Goal: Check status: Check status

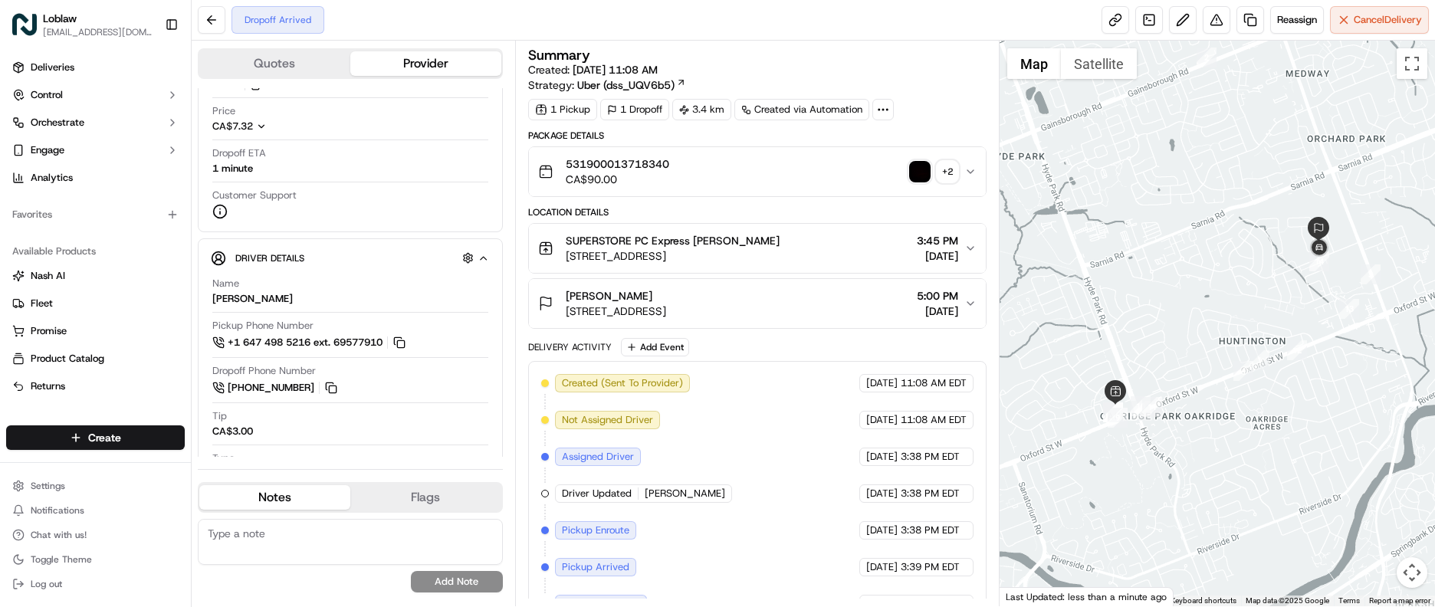
click at [922, 175] on img "button" at bounding box center [919, 171] width 21 height 21
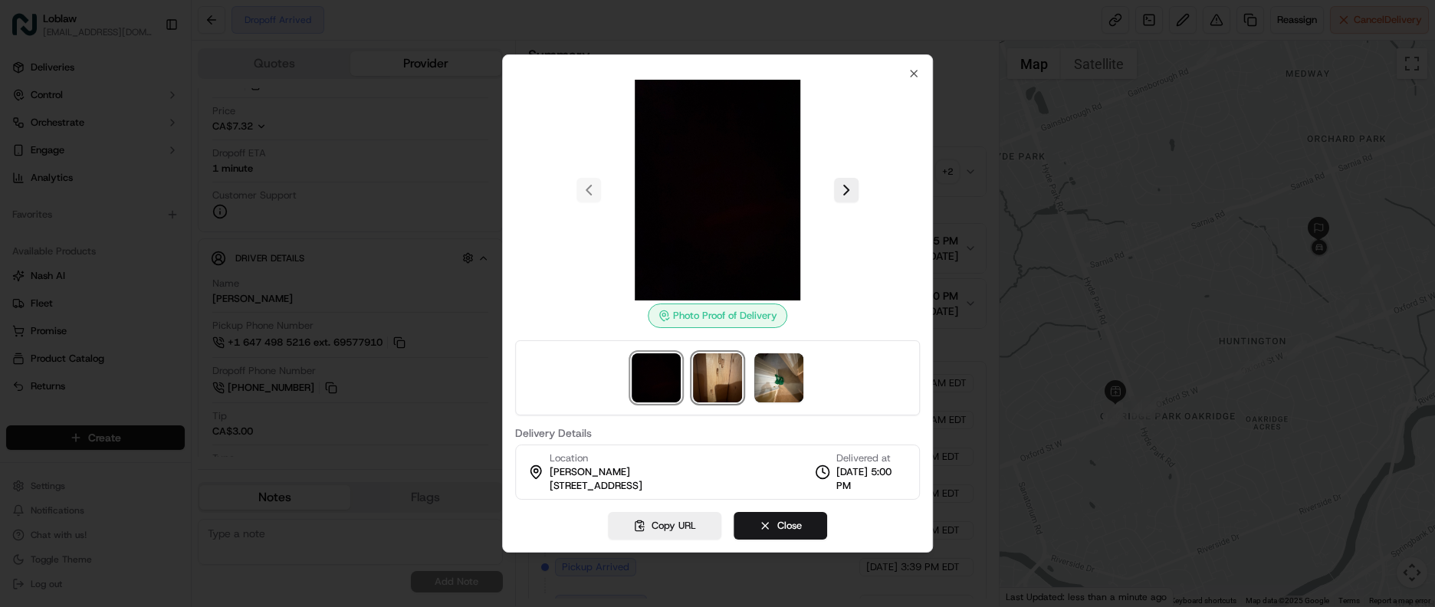
click at [731, 384] on img at bounding box center [717, 377] width 49 height 49
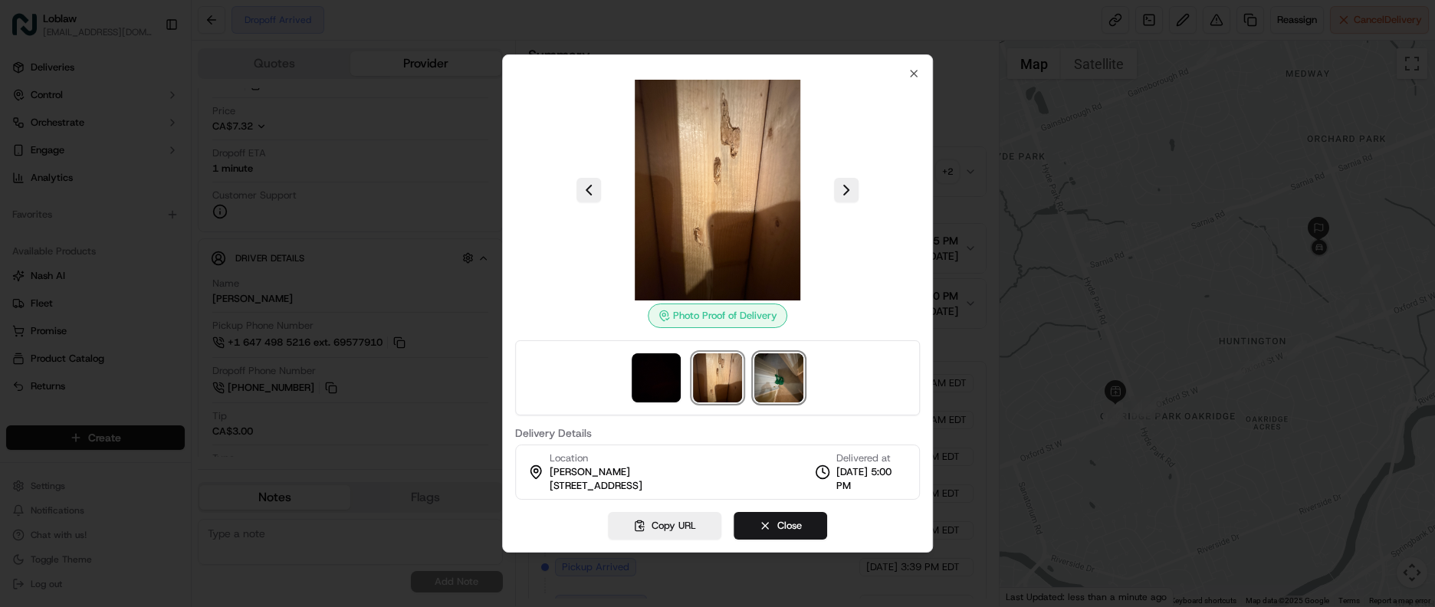
click at [770, 383] on img at bounding box center [778, 377] width 49 height 49
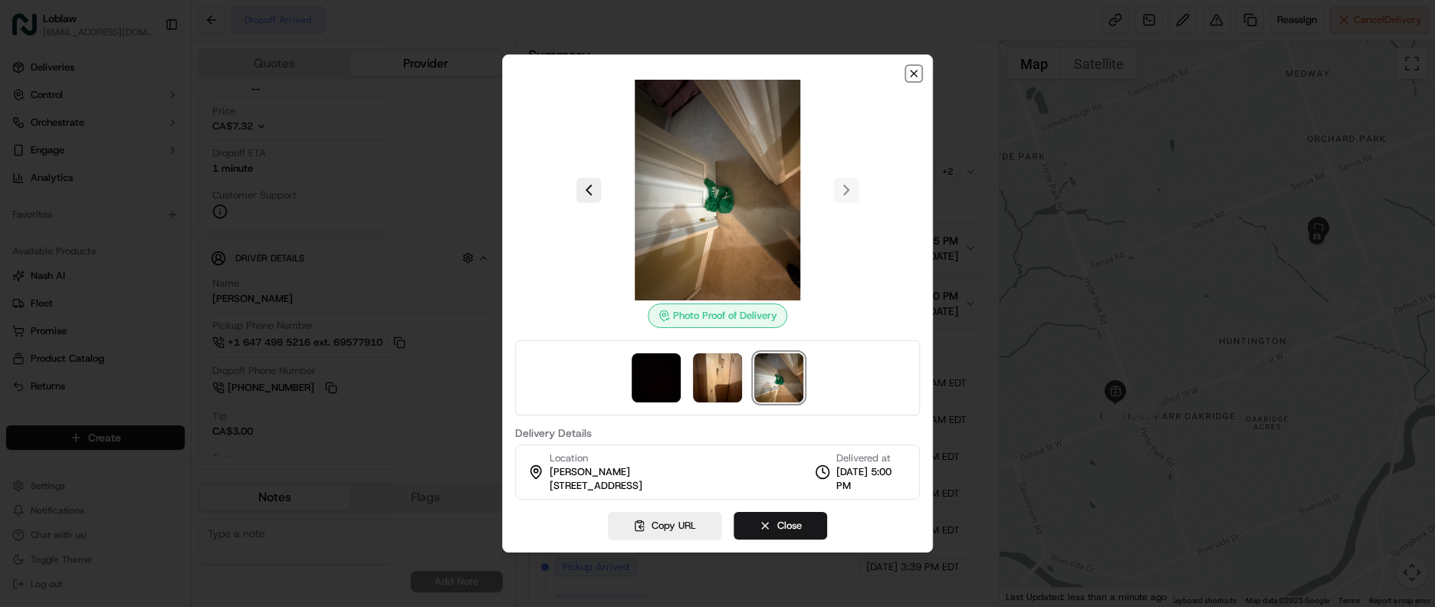
click at [912, 67] on icon "button" at bounding box center [914, 73] width 12 height 12
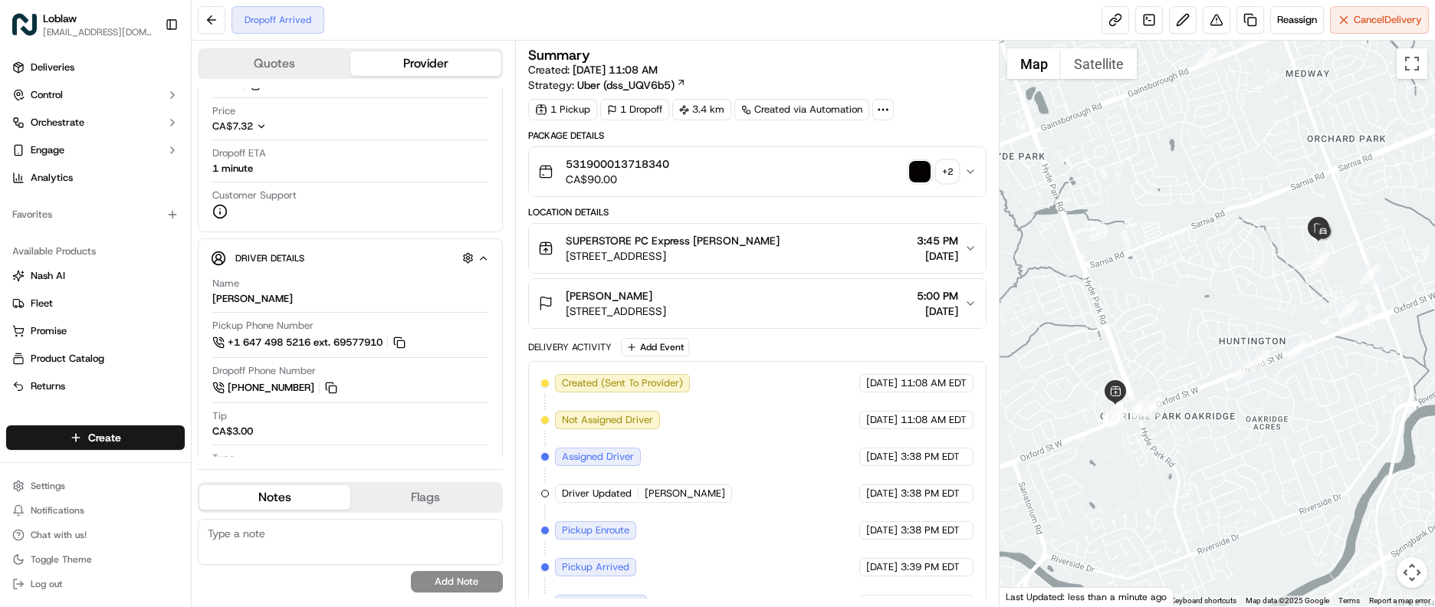
click at [960, 184] on div "531900013718340 CA$90.00 + 2" at bounding box center [751, 171] width 427 height 31
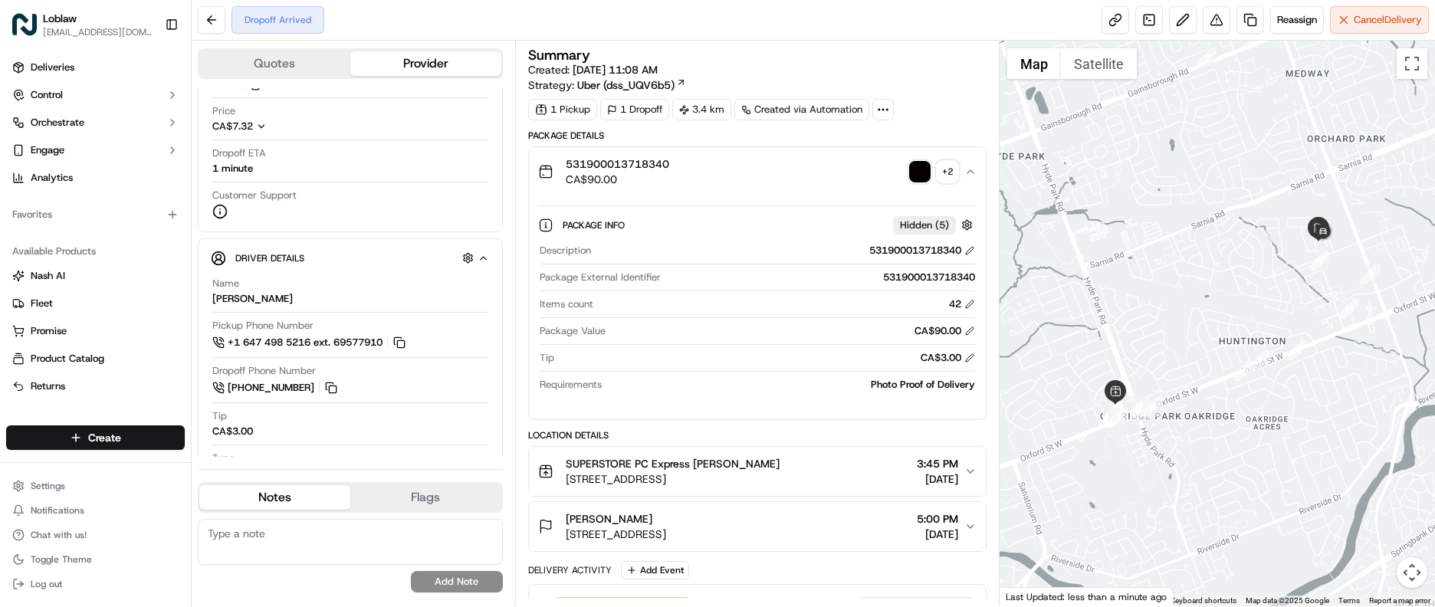
click at [971, 170] on icon "button" at bounding box center [970, 172] width 12 height 12
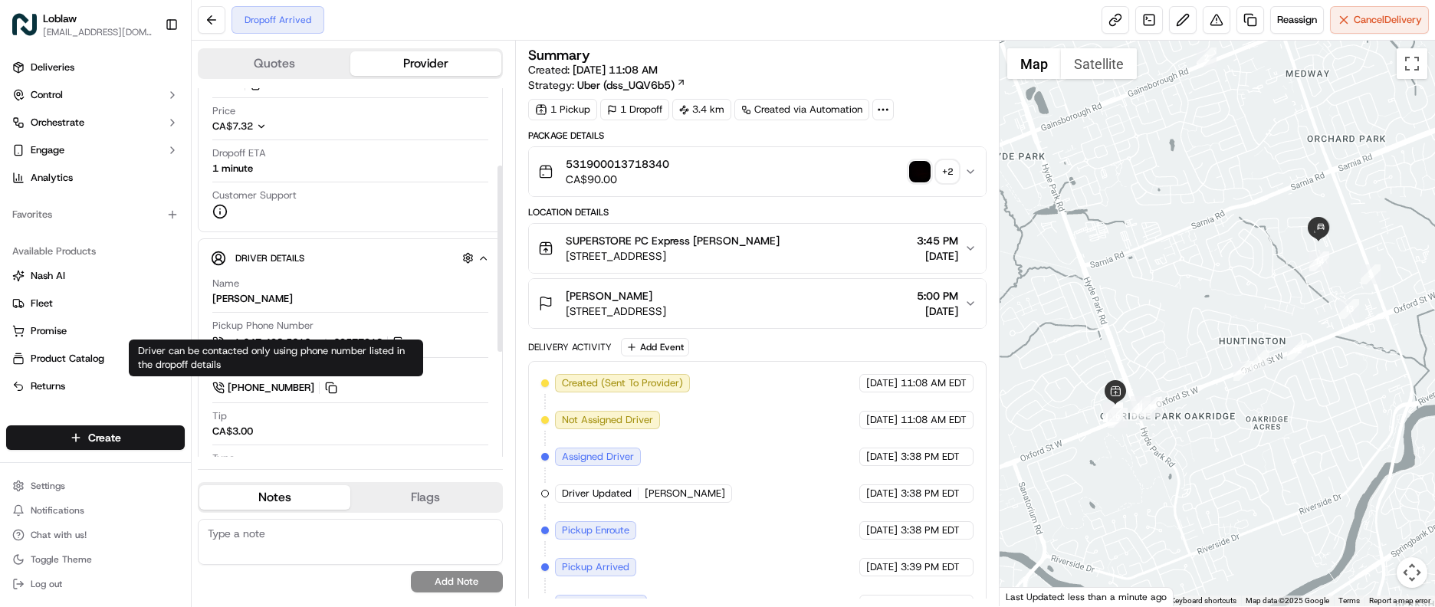
scroll to position [362, 0]
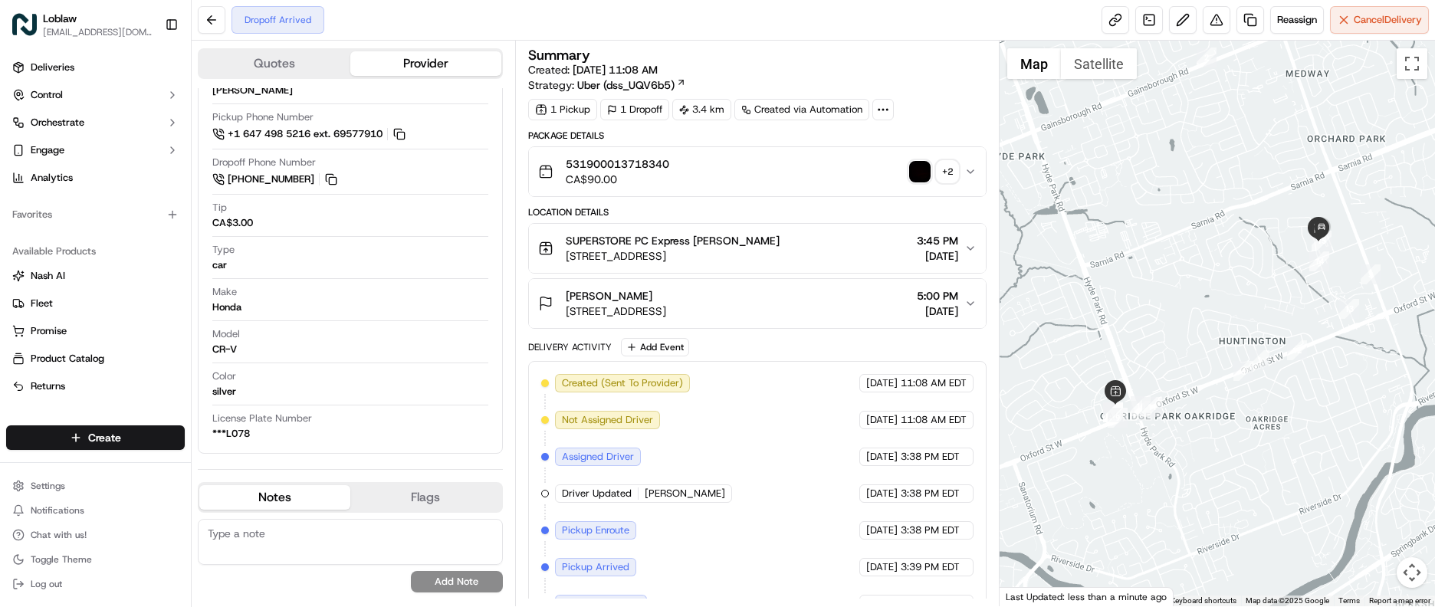
click at [921, 177] on img "button" at bounding box center [919, 171] width 21 height 21
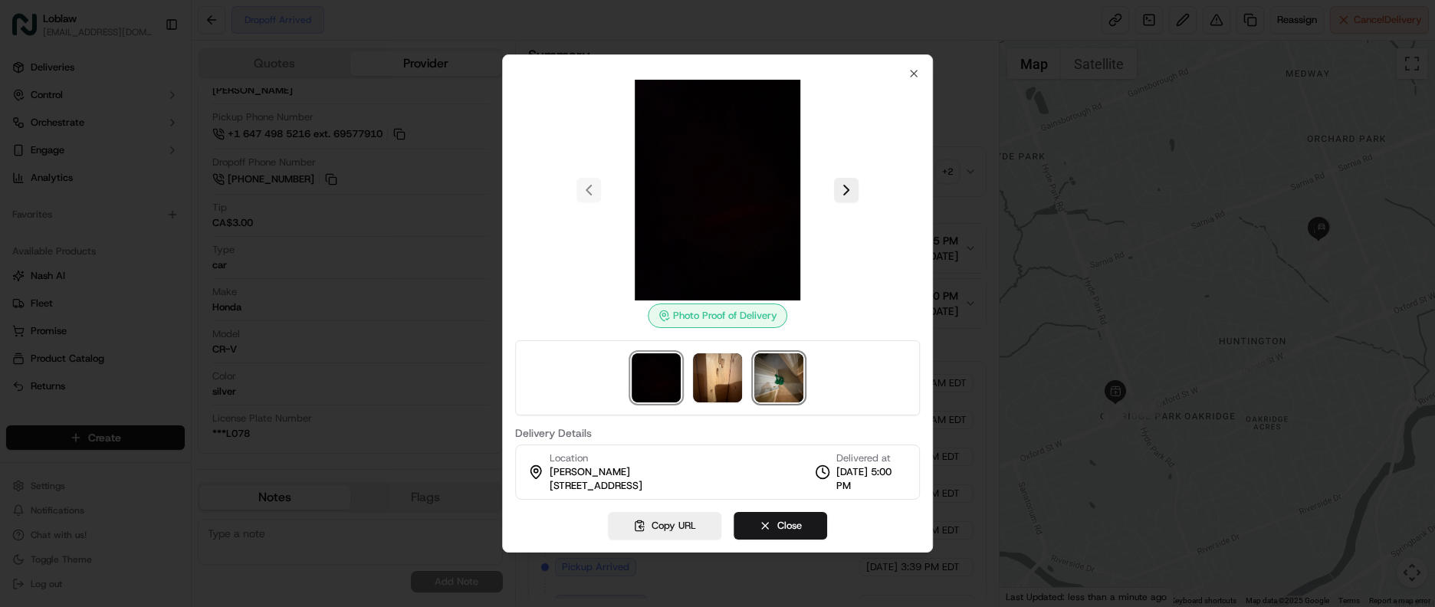
click at [787, 380] on img at bounding box center [778, 377] width 49 height 49
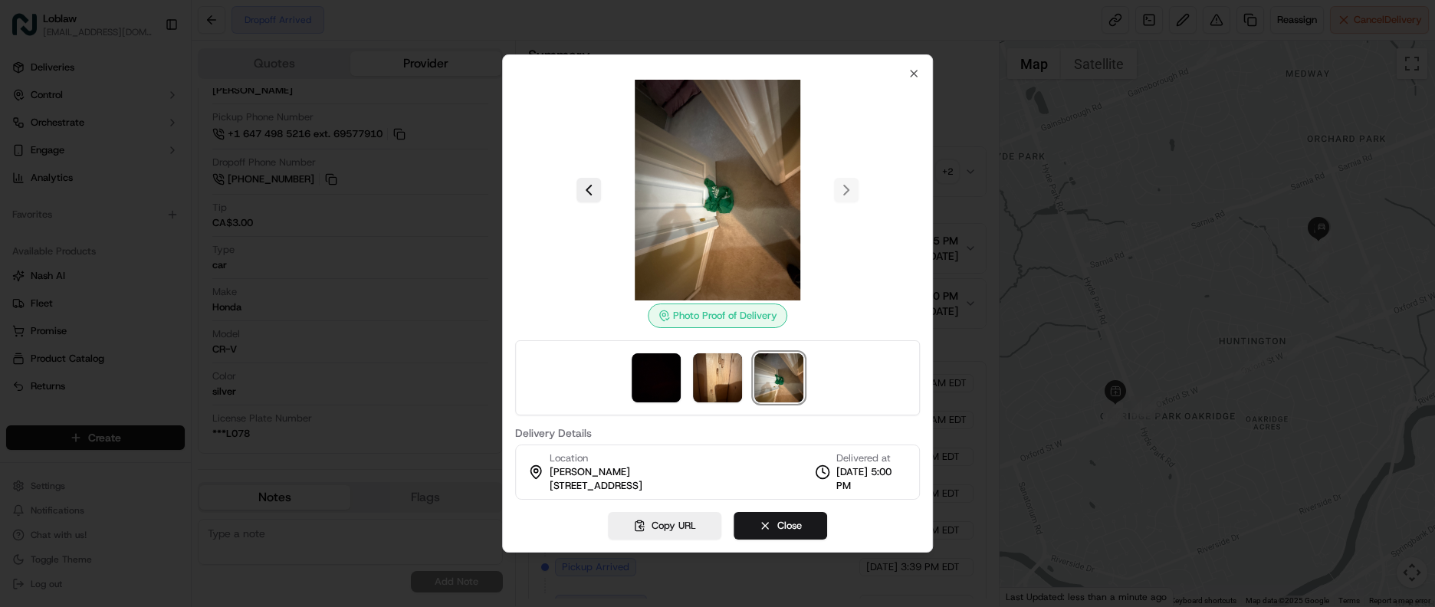
click at [918, 67] on div "Photo Proof of Delivery Delivery Details Location [PERSON_NAME] [STREET_ADDRESS…" at bounding box center [717, 303] width 431 height 498
click at [911, 77] on icon "button" at bounding box center [914, 73] width 12 height 12
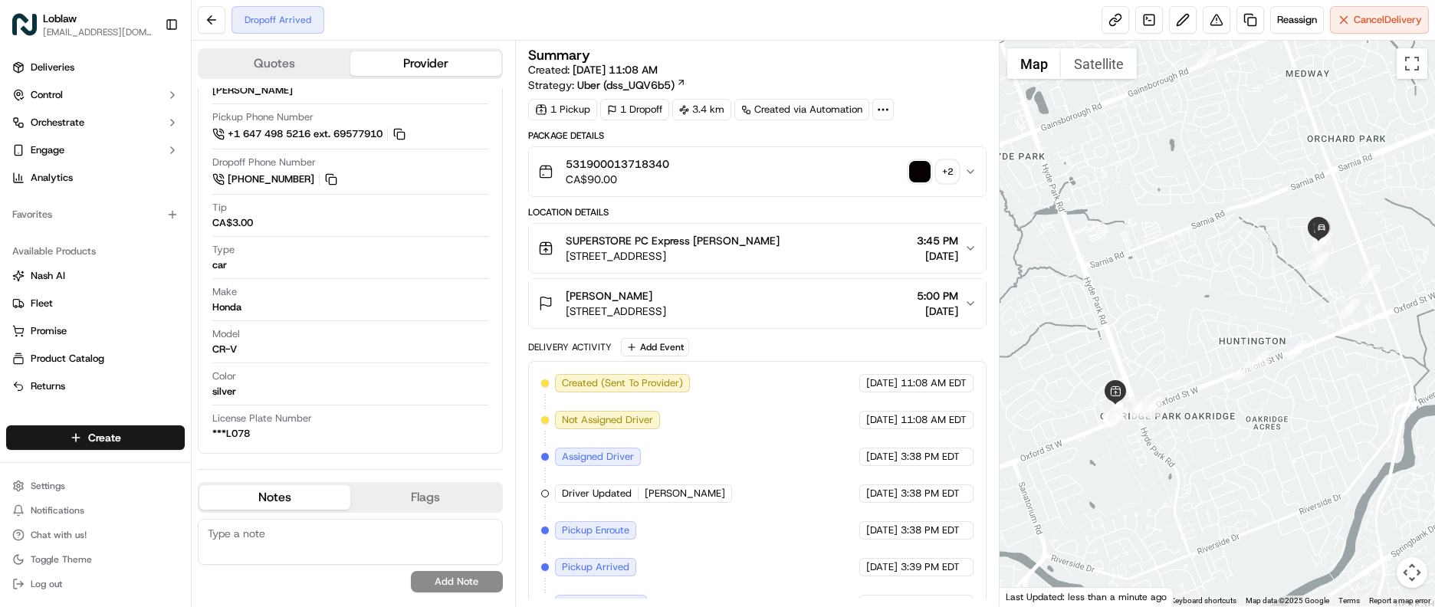
click at [975, 171] on icon "button" at bounding box center [970, 172] width 12 height 12
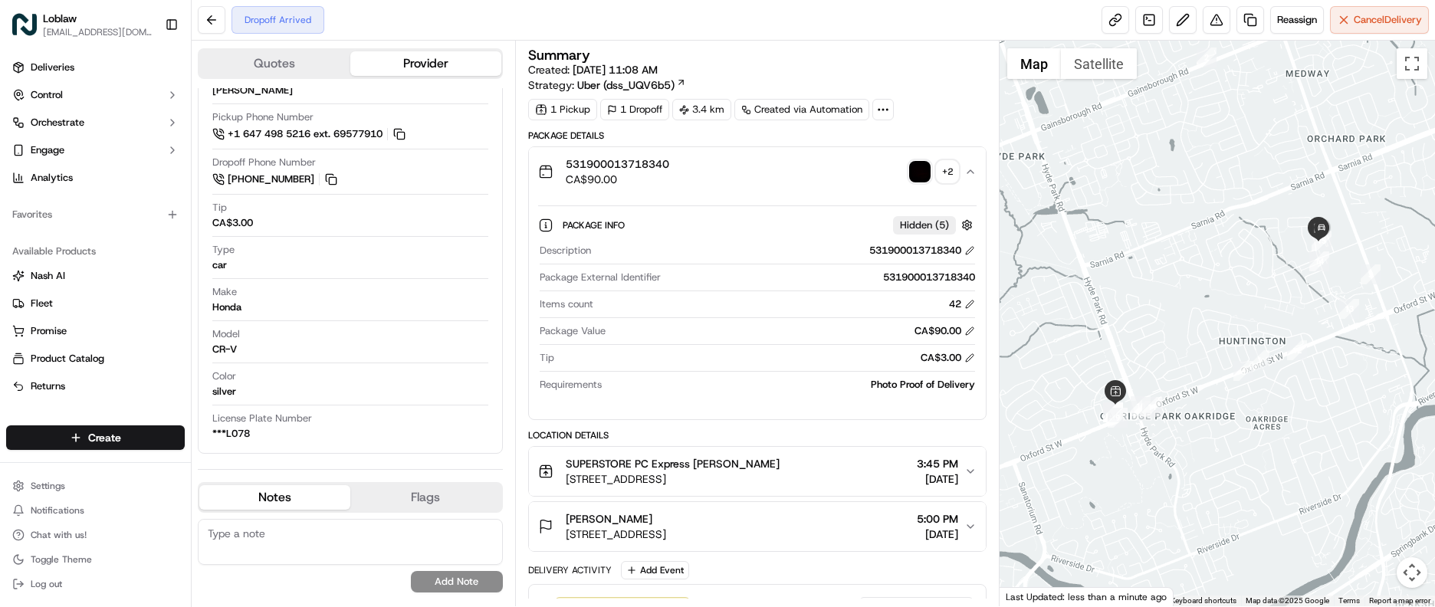
click at [924, 174] on img "button" at bounding box center [919, 171] width 21 height 21
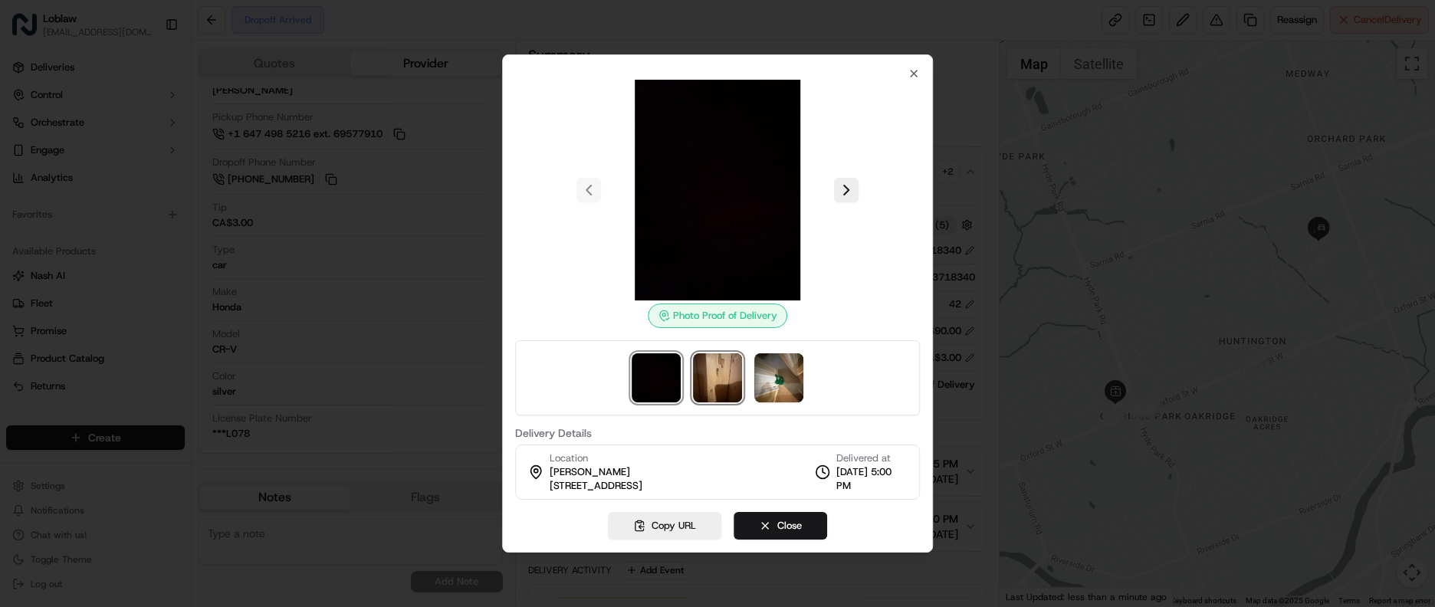
click at [714, 383] on img at bounding box center [717, 377] width 49 height 49
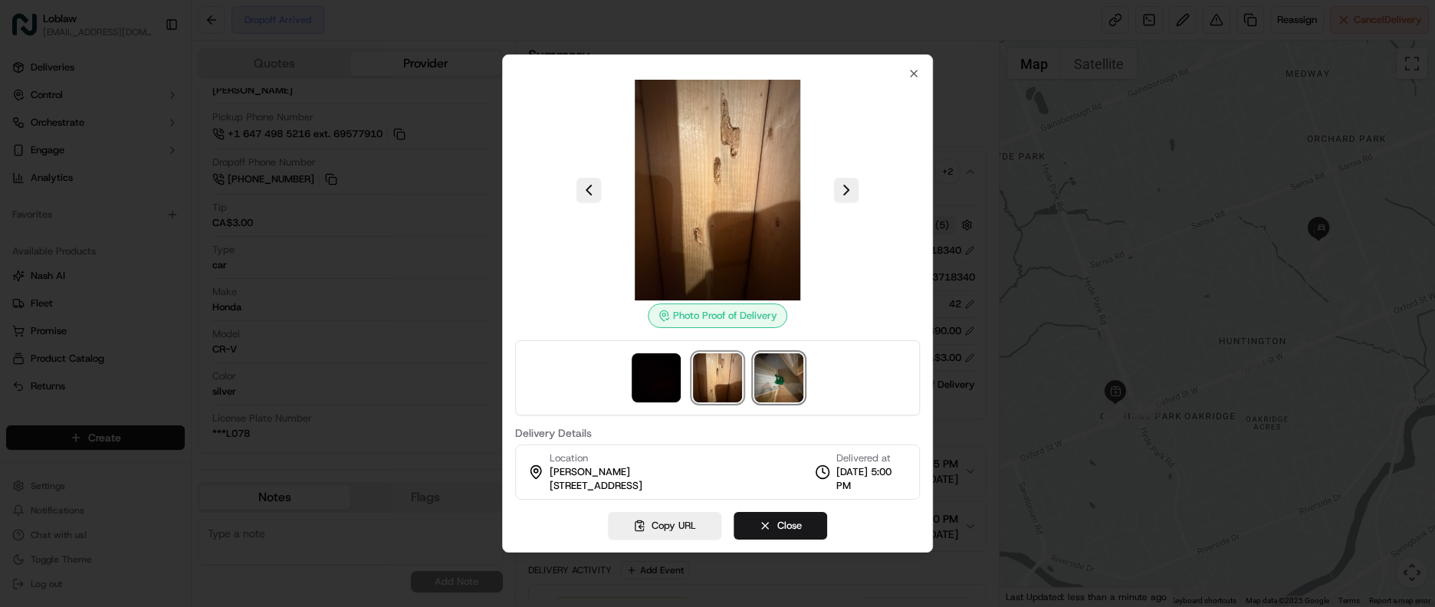
click at [775, 376] on img at bounding box center [778, 377] width 49 height 49
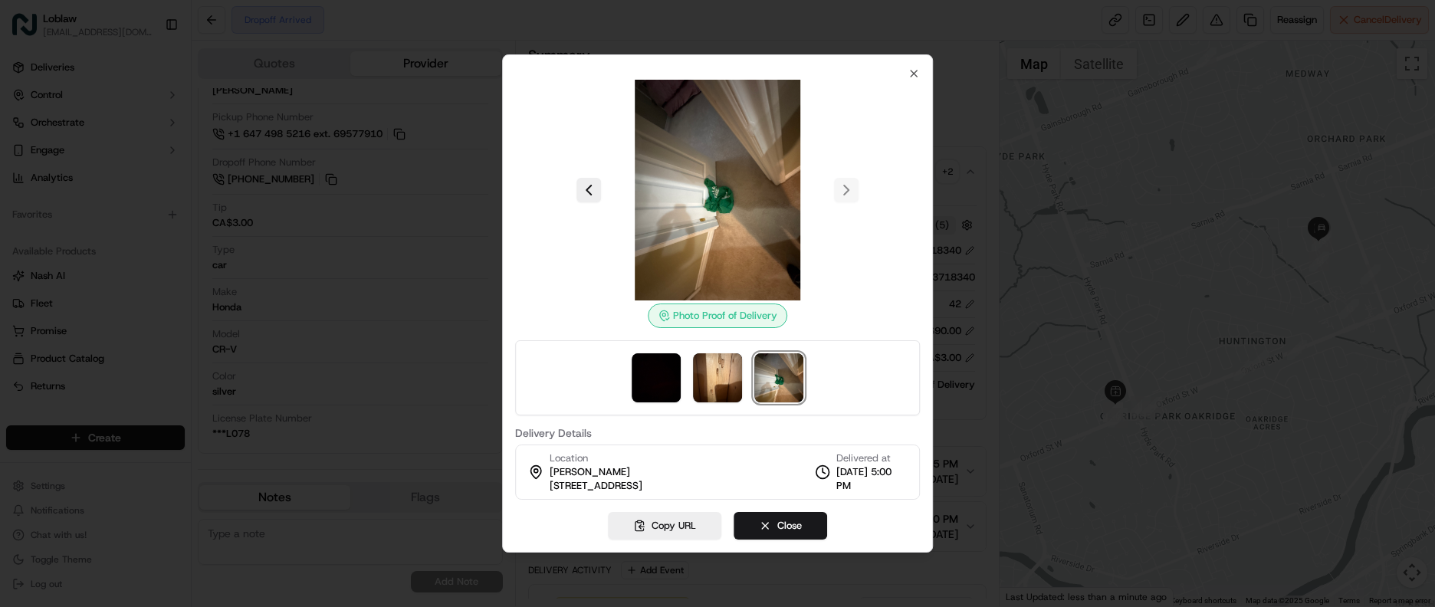
click at [718, 176] on img at bounding box center [717, 190] width 221 height 221
click at [770, 523] on button "Close" at bounding box center [781, 526] width 94 height 28
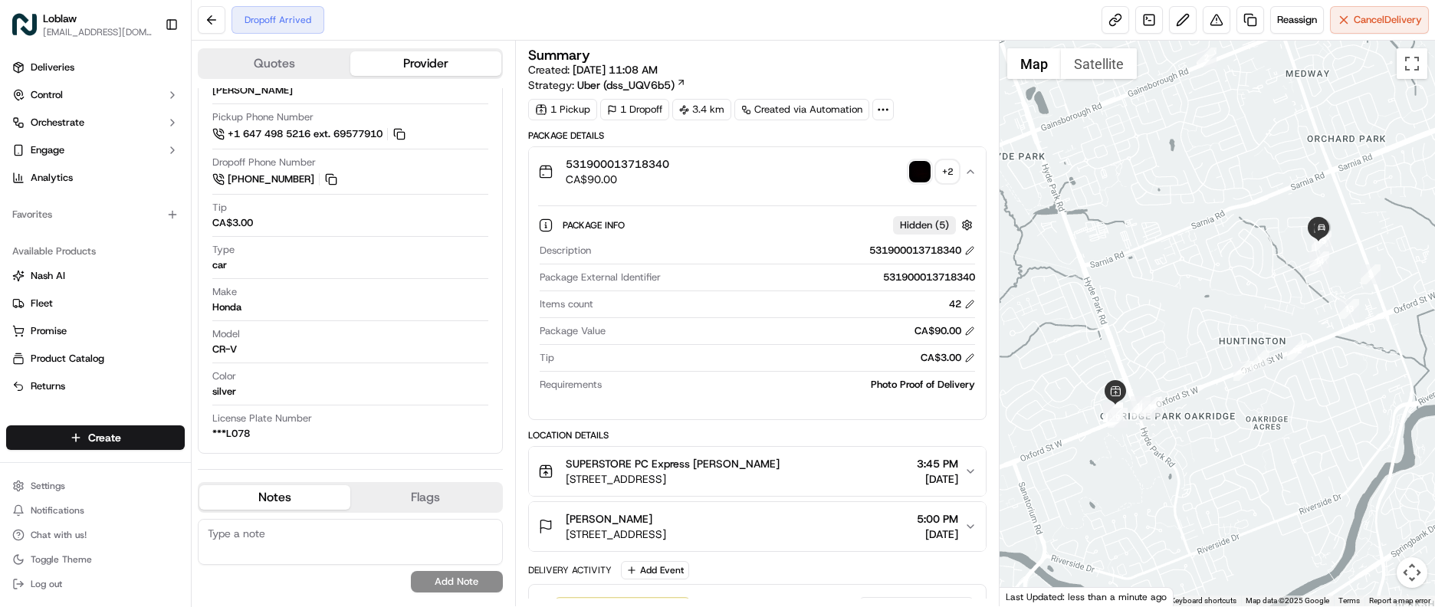
click at [918, 172] on img "button" at bounding box center [919, 171] width 21 height 21
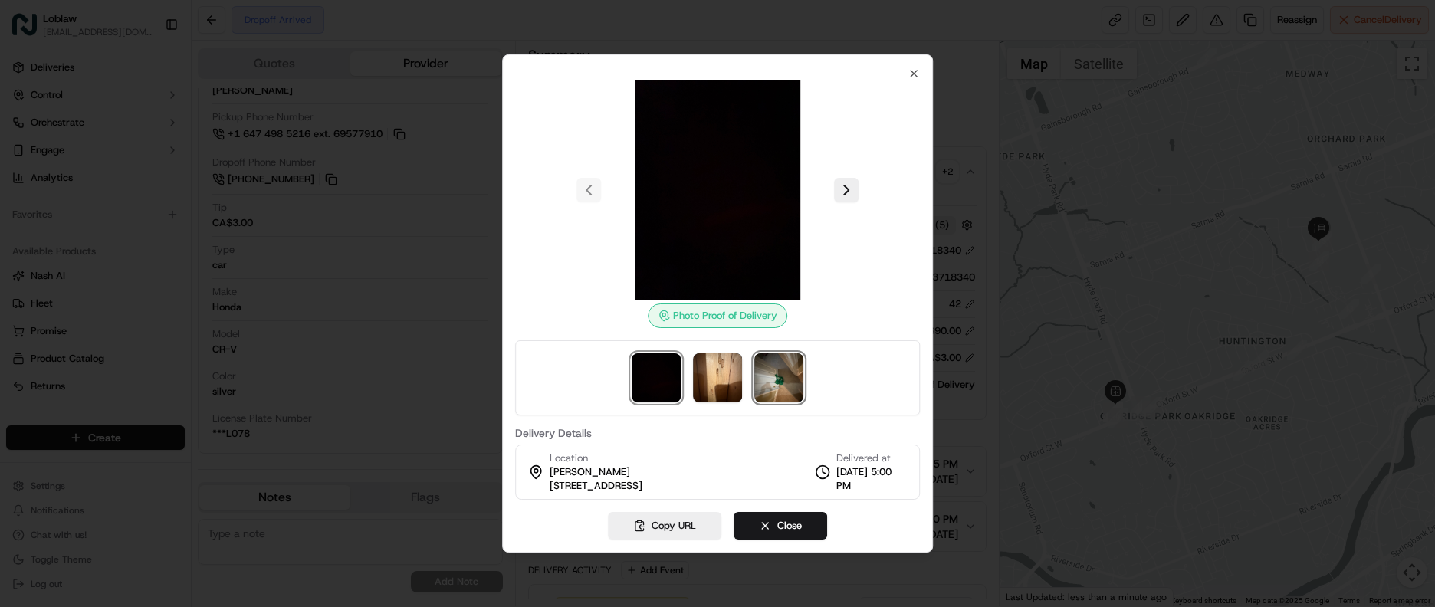
click at [759, 368] on img at bounding box center [778, 377] width 49 height 49
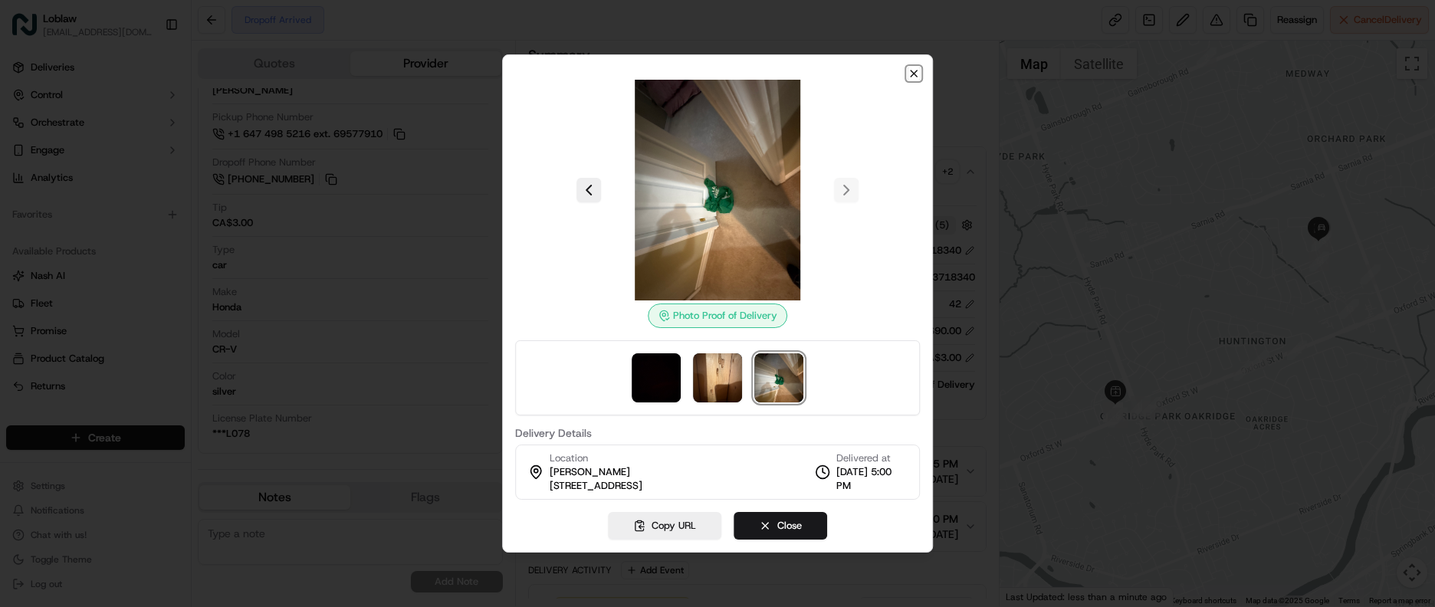
click at [910, 74] on icon "button" at bounding box center [914, 73] width 12 height 12
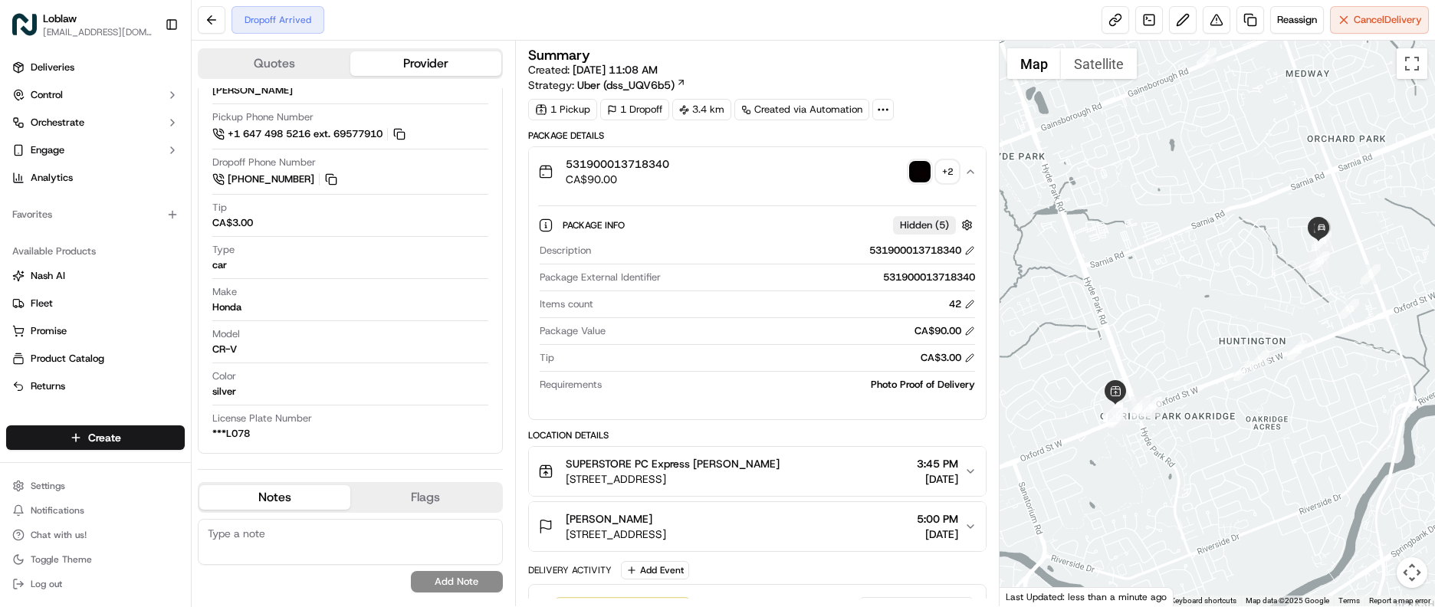
click at [905, 53] on div "Summary" at bounding box center [757, 55] width 459 height 14
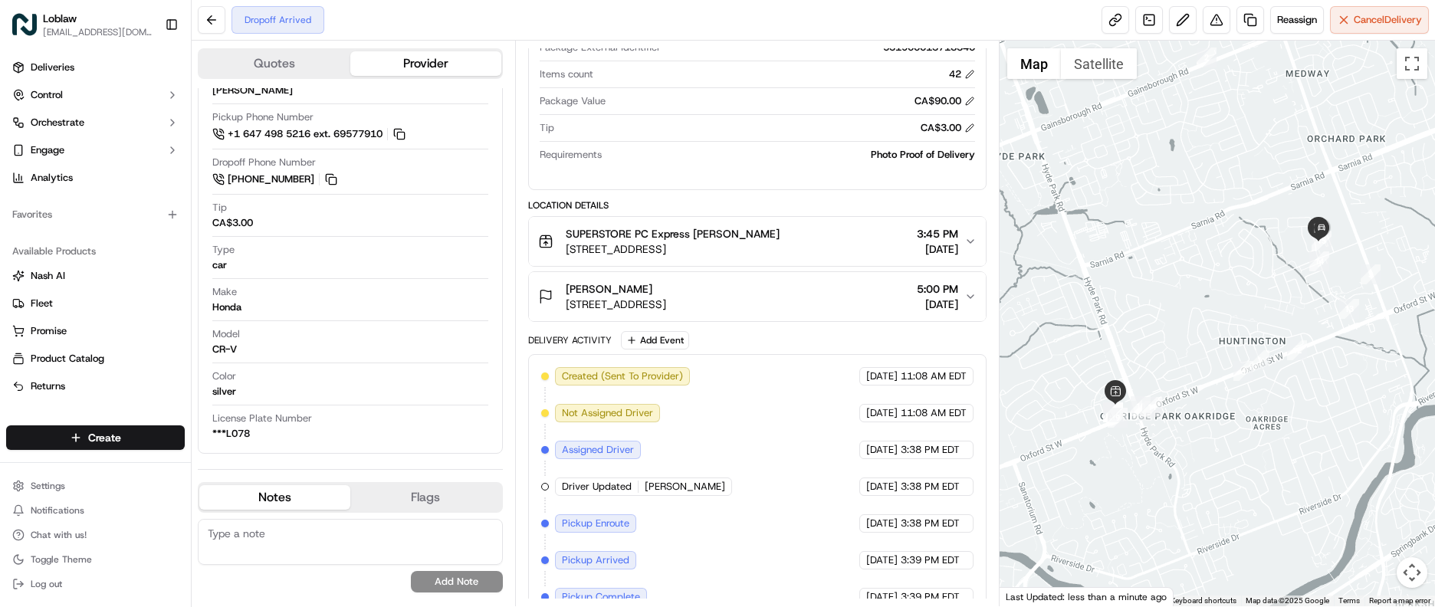
scroll to position [398, 0]
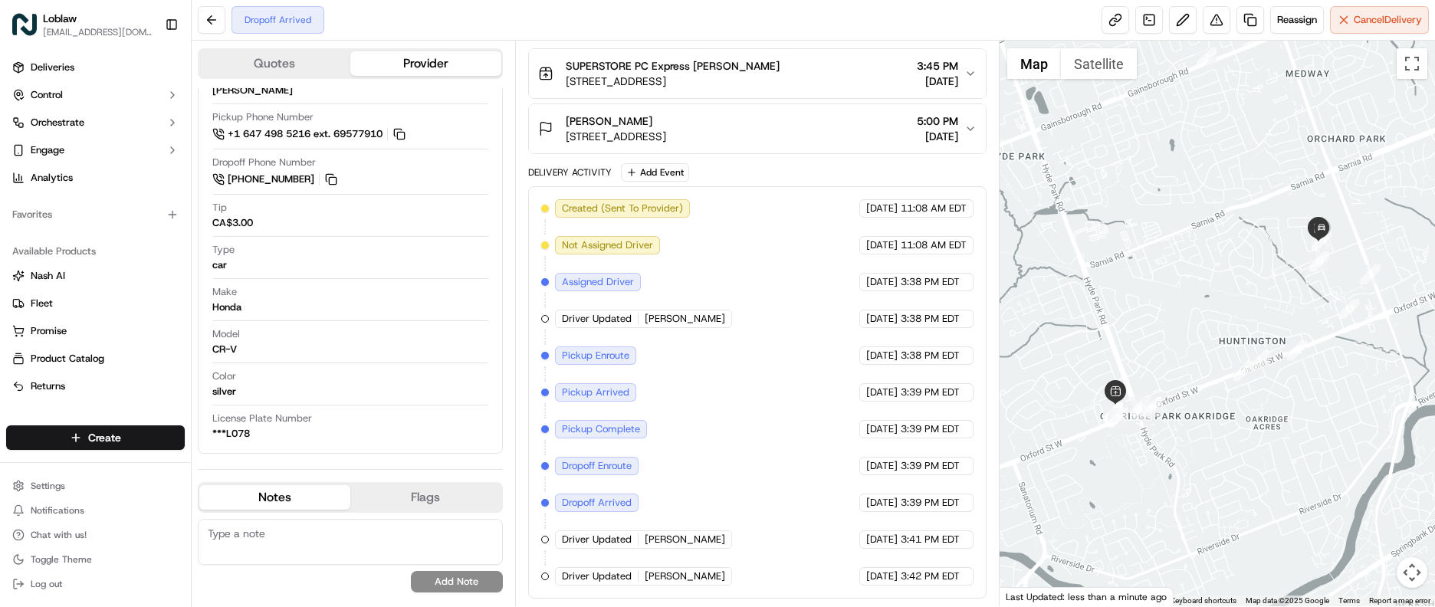
click at [571, 8] on div "Dropoff Arrived Reassign Cancel Delivery" at bounding box center [814, 20] width 1244 height 41
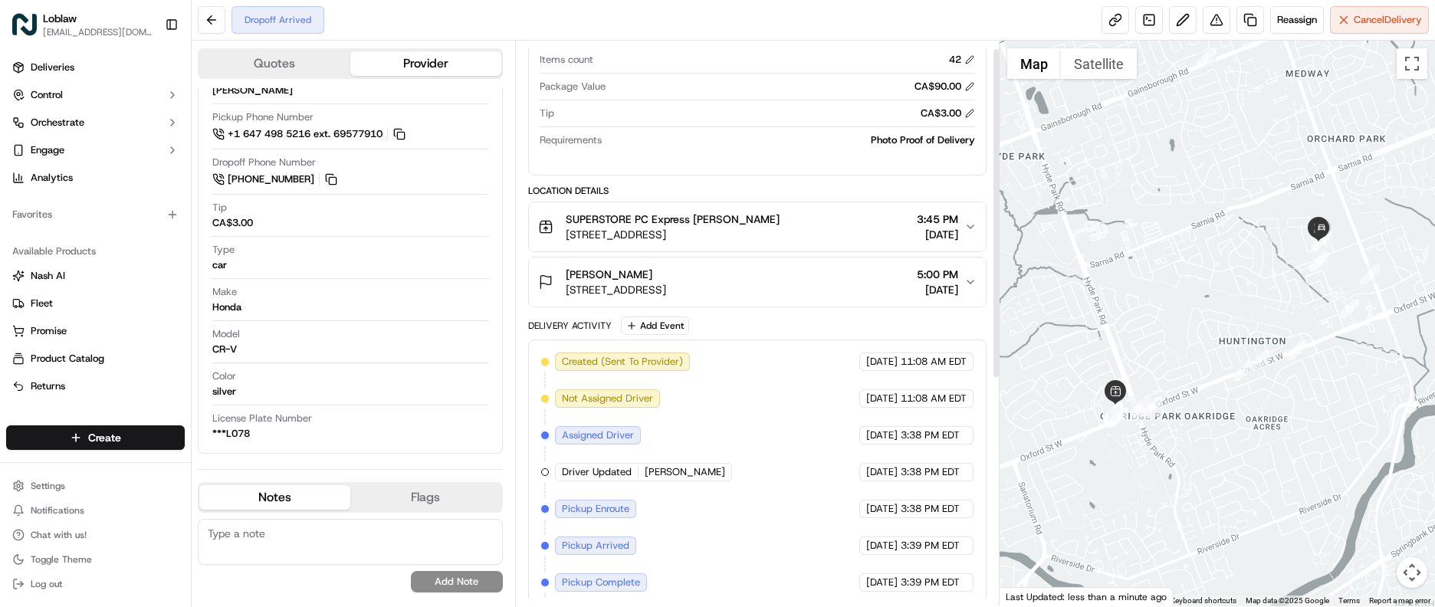
scroll to position [15, 0]
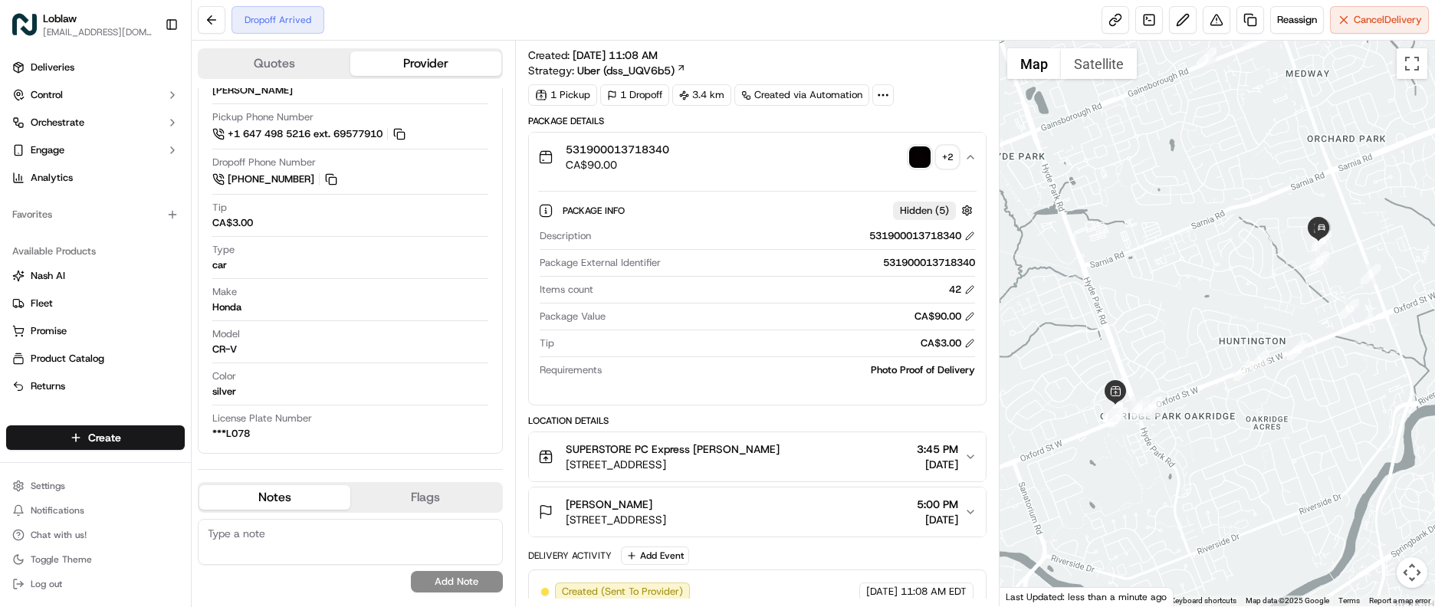
click at [917, 155] on img "button" at bounding box center [919, 156] width 21 height 21
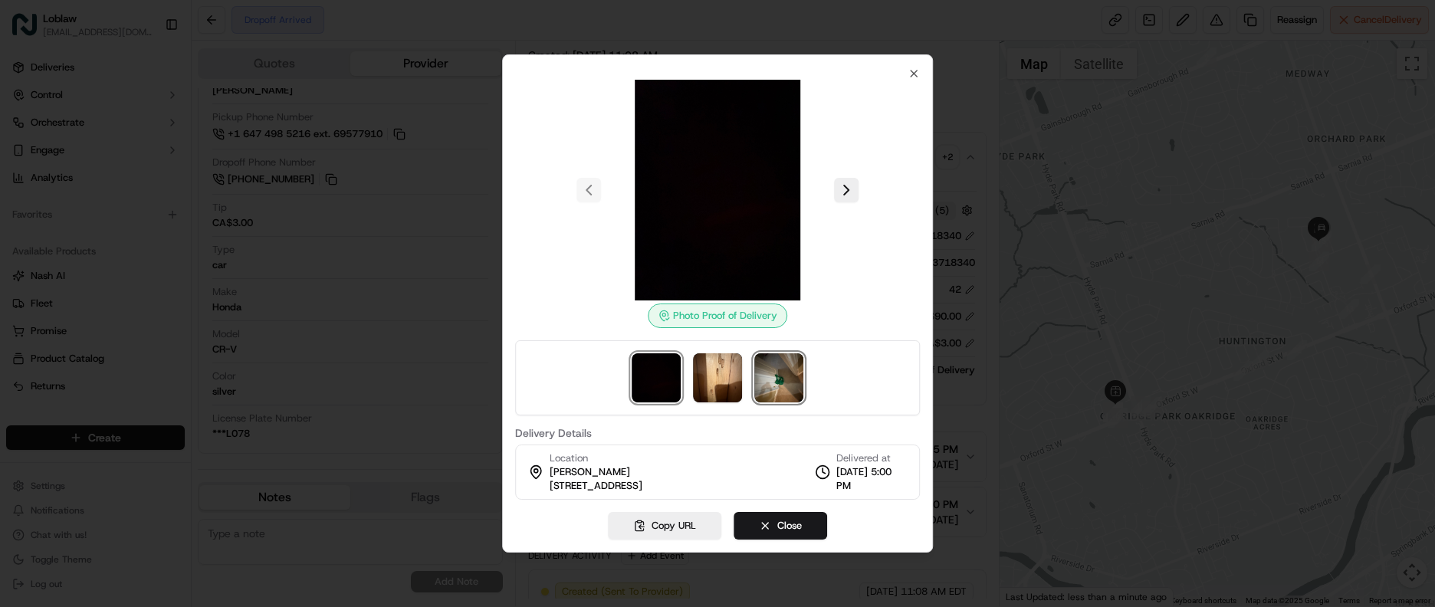
click at [777, 388] on img at bounding box center [778, 377] width 49 height 49
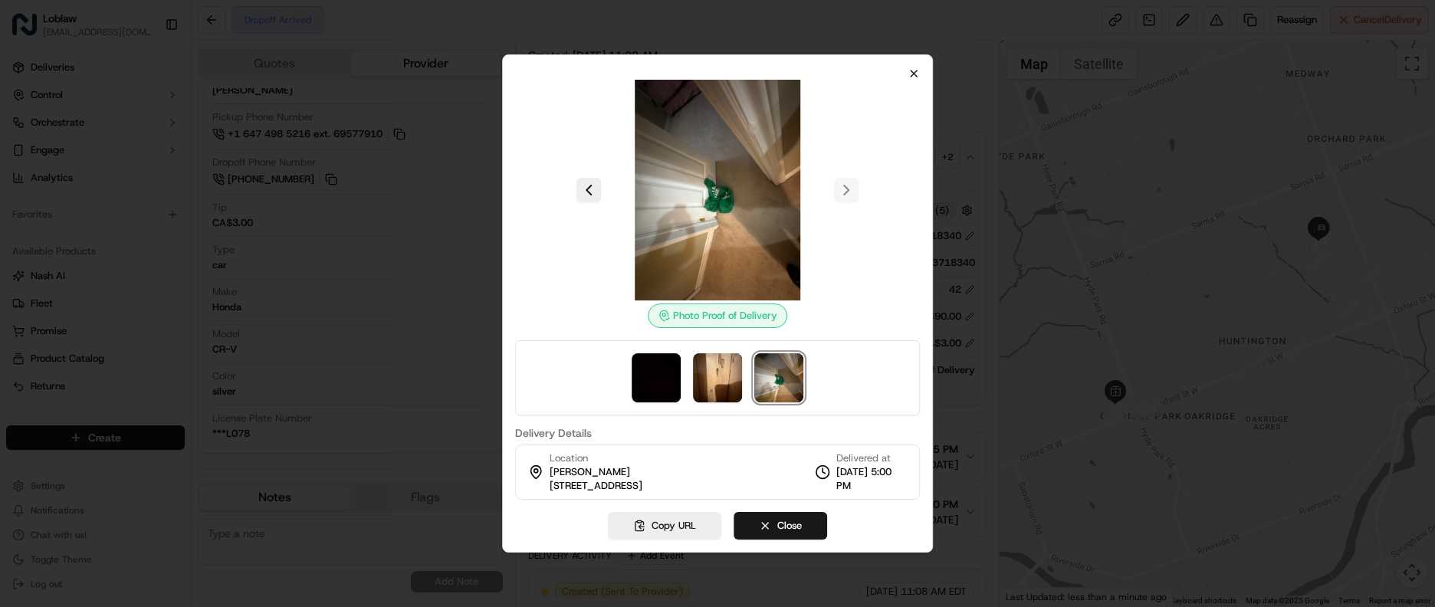
click at [911, 67] on div "Photo Proof of Delivery Delivery Details Location [PERSON_NAME] [STREET_ADDRESS…" at bounding box center [717, 303] width 431 height 498
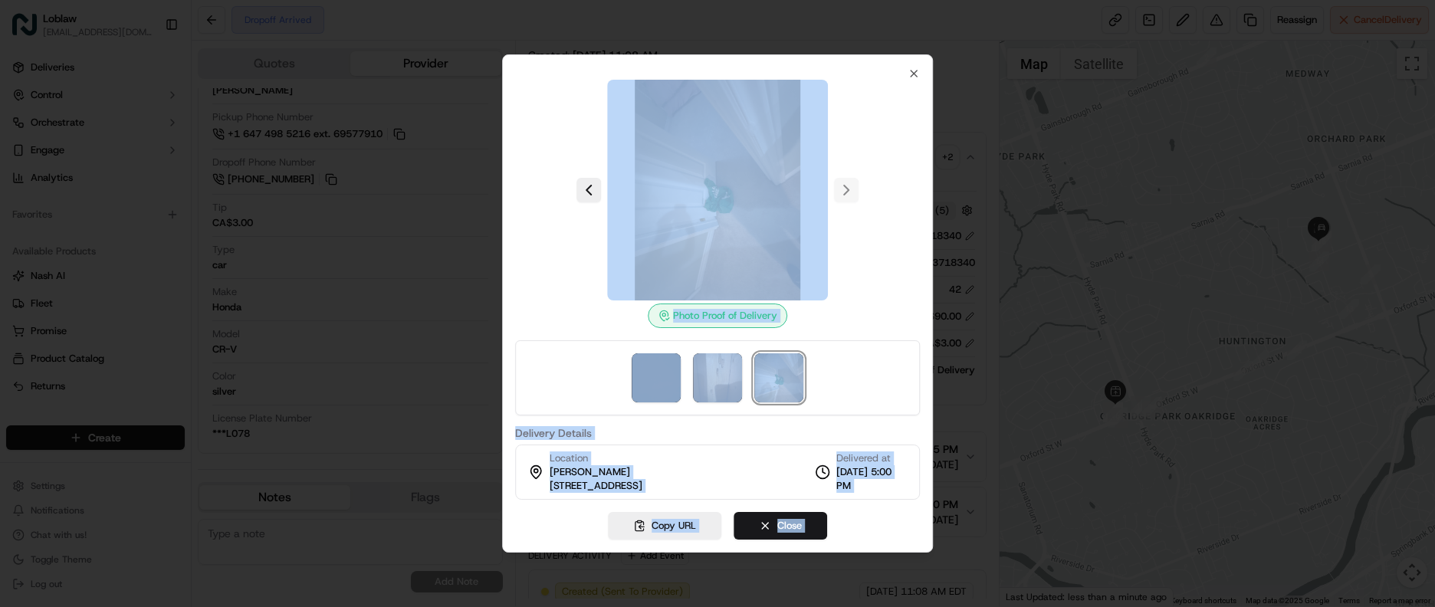
drag, startPoint x: 911, startPoint y: 67, endPoint x: 862, endPoint y: 57, distance: 49.5
click at [862, 57] on div "Photo Proof of Delivery Delivery Details Location [PERSON_NAME] [STREET_ADDRESS…" at bounding box center [717, 303] width 431 height 498
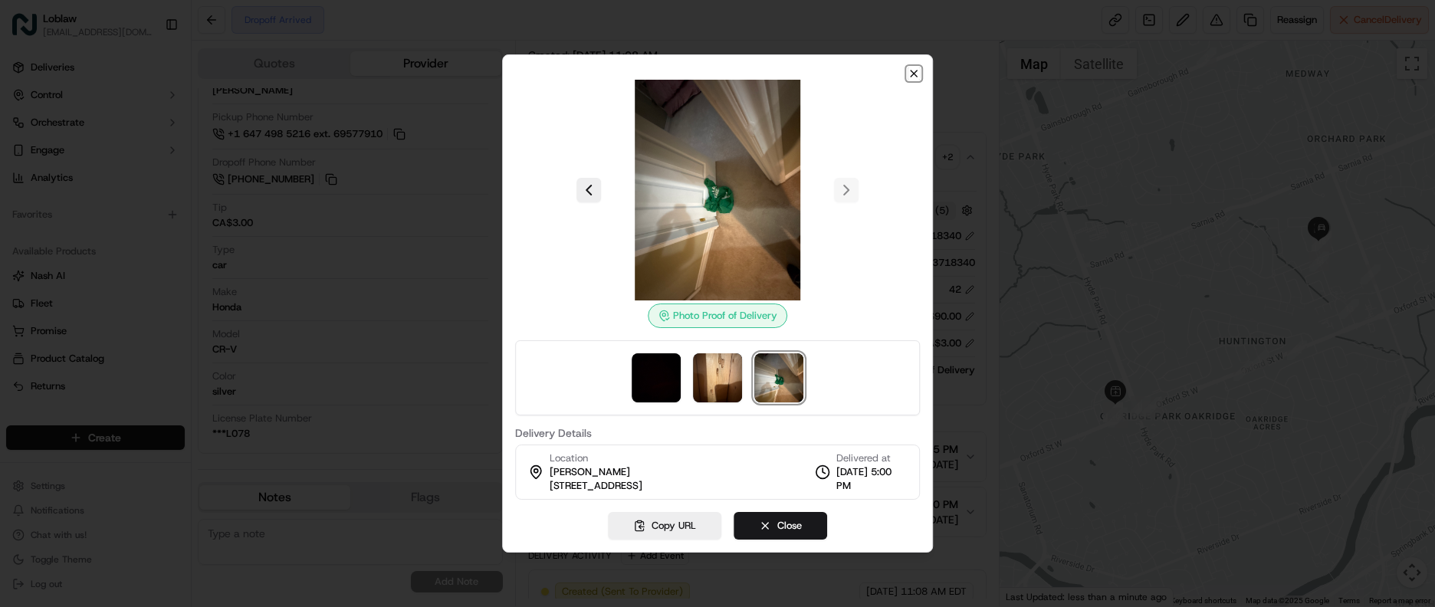
click at [912, 76] on icon "button" at bounding box center [914, 74] width 6 height 6
